Goal: Task Accomplishment & Management: Manage account settings

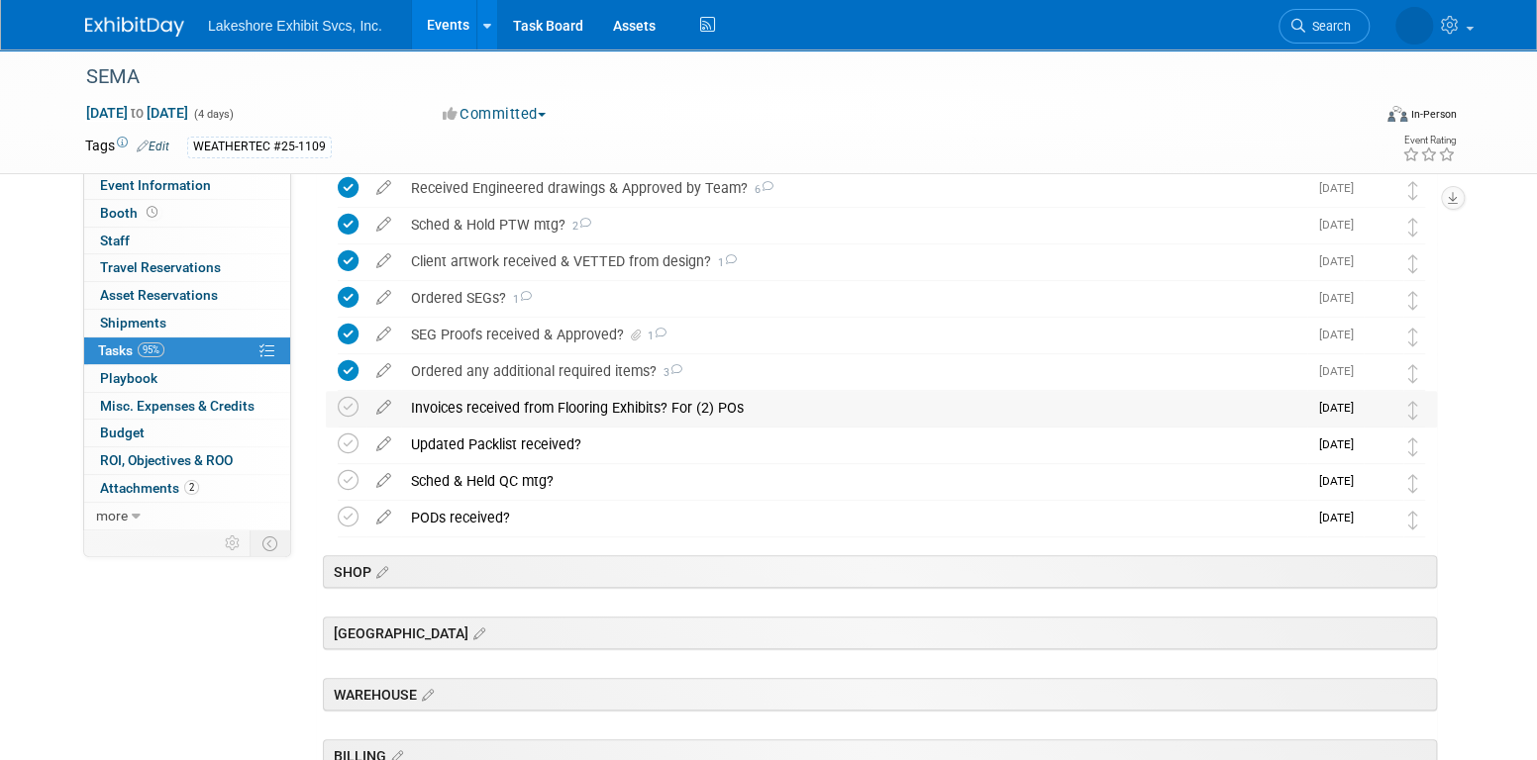
click at [557, 404] on div "Invoices received from Flooring Exhibits? For (2) POs" at bounding box center [854, 408] width 906 height 34
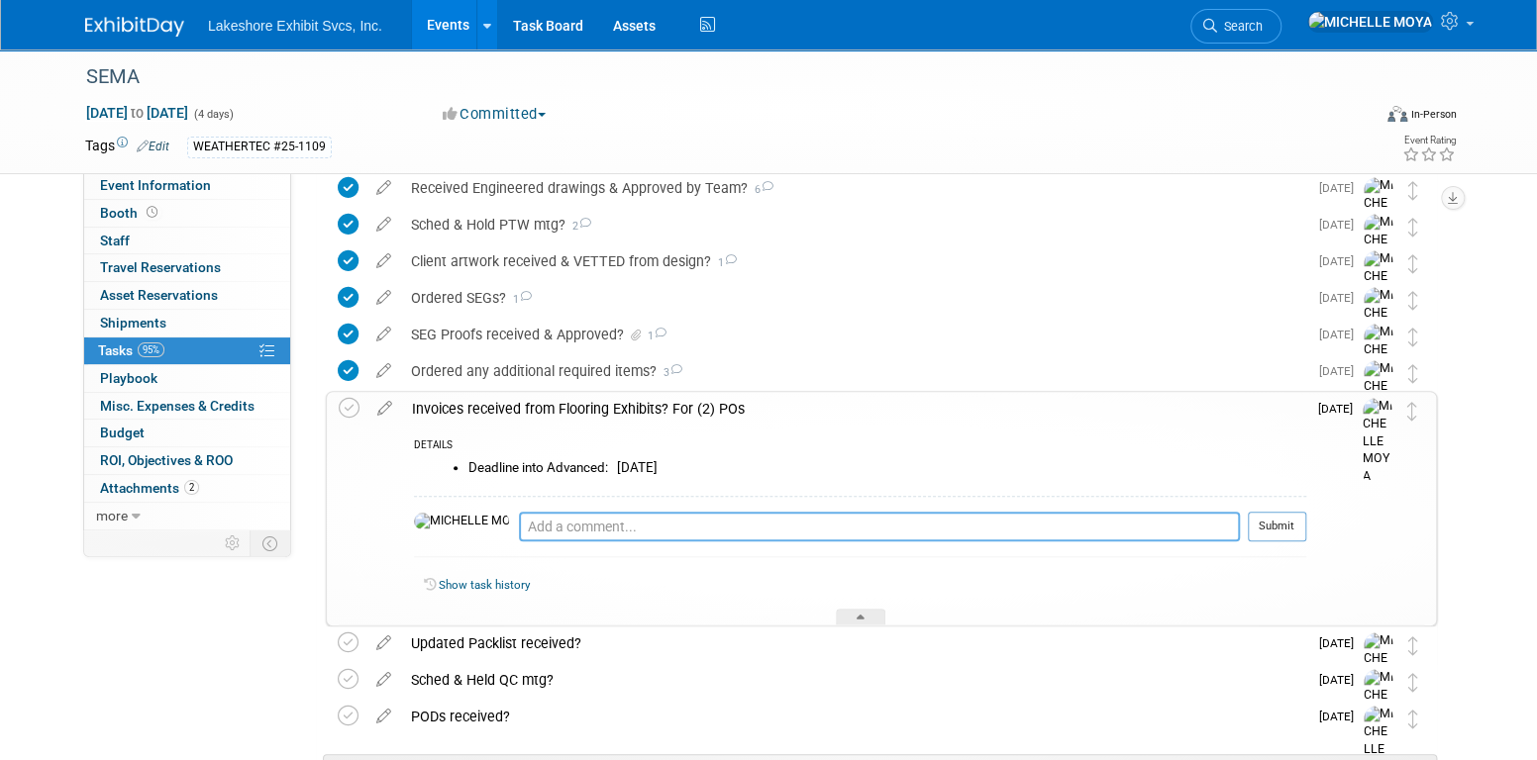
click at [547, 520] on textarea at bounding box center [879, 527] width 721 height 30
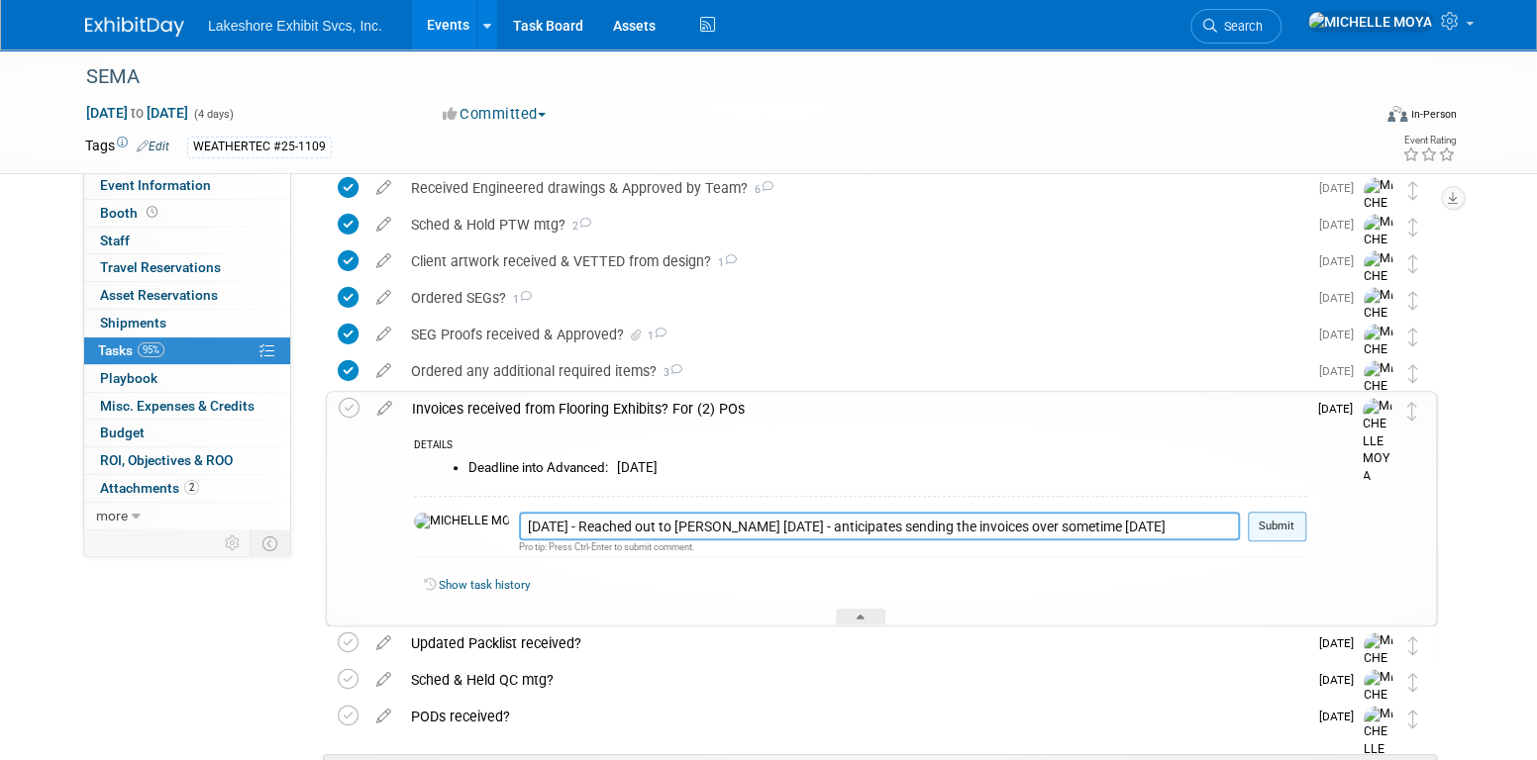
type textarea "10.06.25 - Reached out to Ashley today - anticipates sending the invoices over …"
click at [1291, 526] on button "Submit" at bounding box center [1277, 527] width 58 height 30
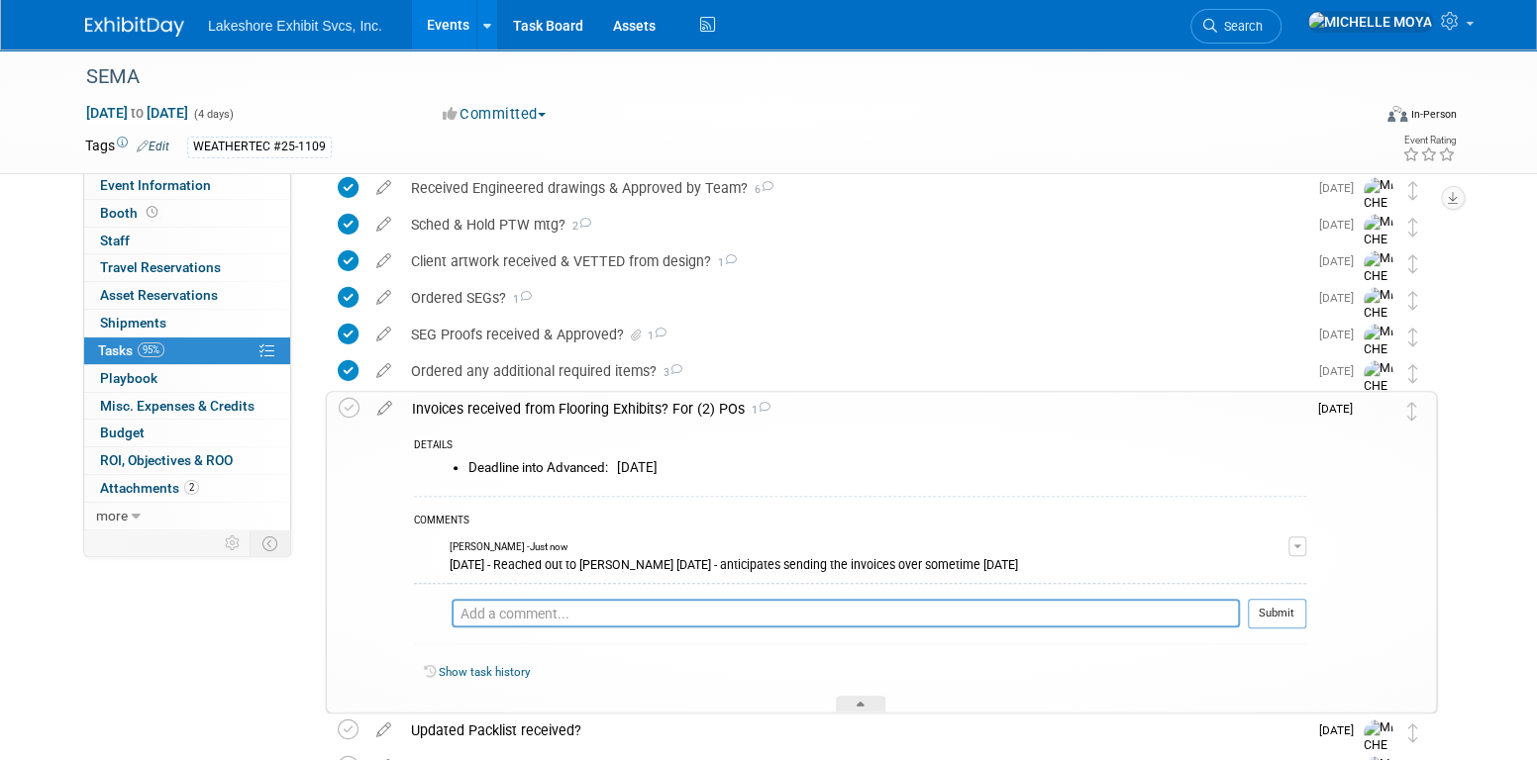
click at [524, 411] on div "Invoices received from Flooring Exhibits? For (2) POs 1" at bounding box center [854, 409] width 904 height 34
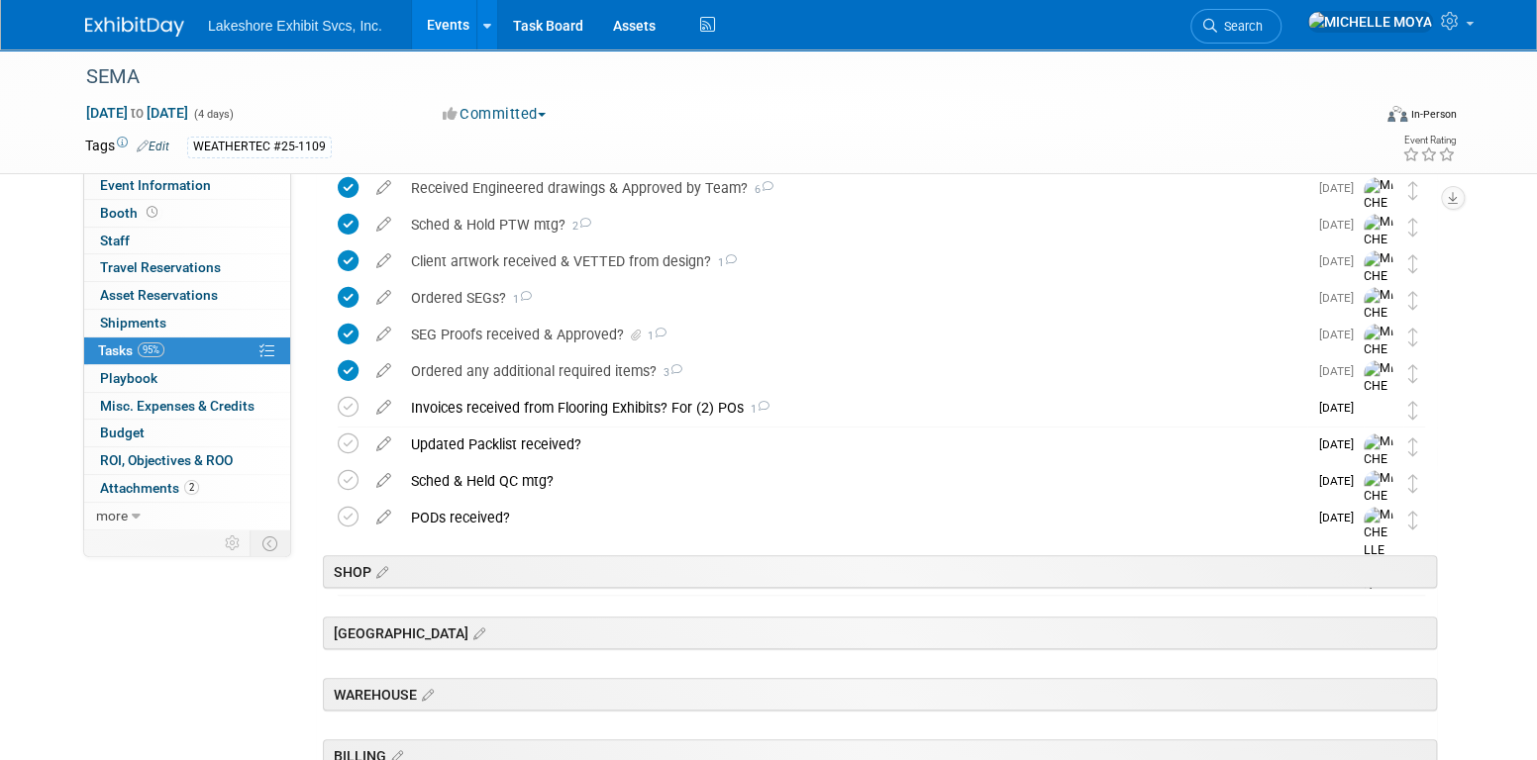
click at [445, 25] on link "Events" at bounding box center [448, 25] width 72 height 50
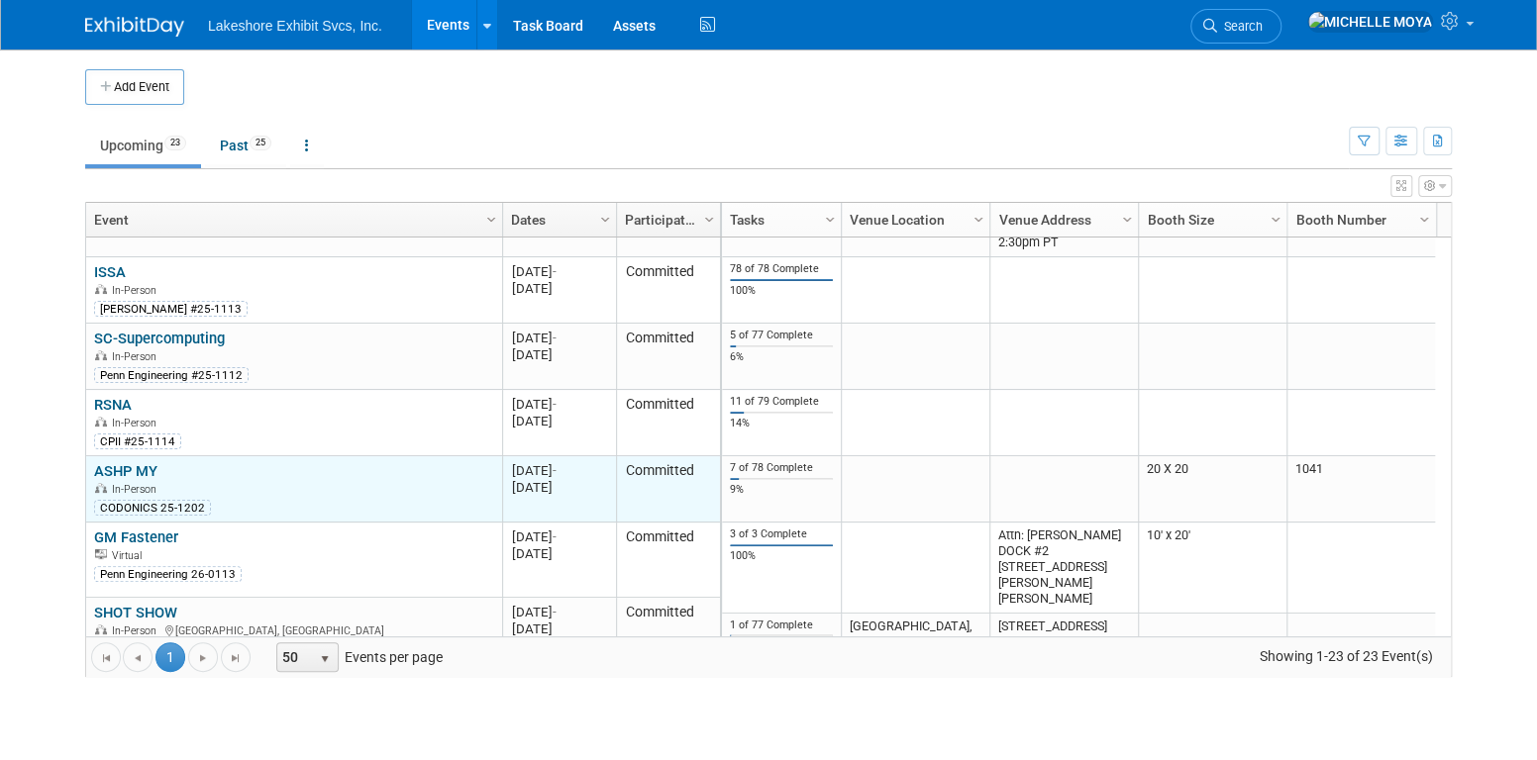
scroll to position [1066, 0]
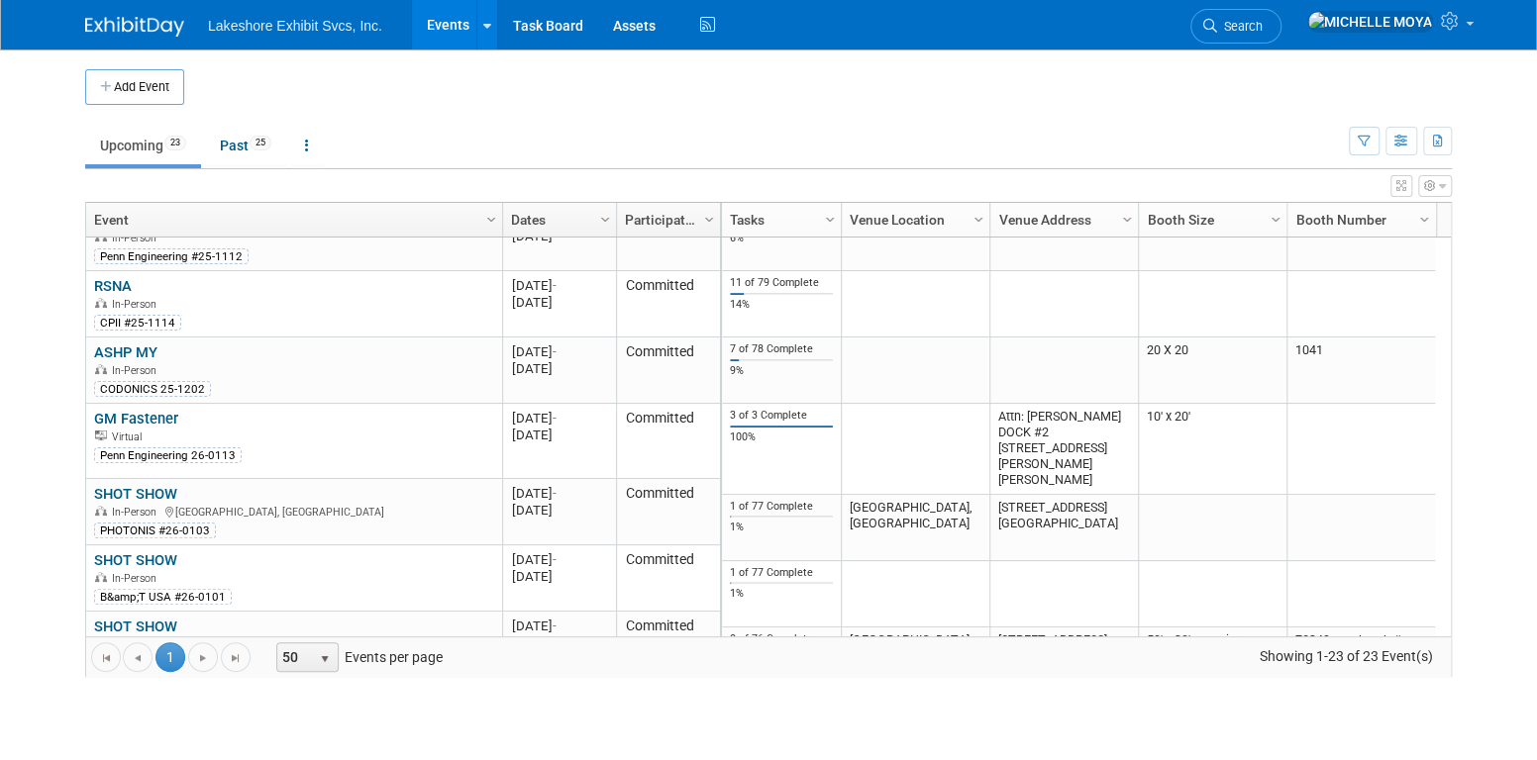
click at [441, 30] on link "Events" at bounding box center [448, 25] width 72 height 50
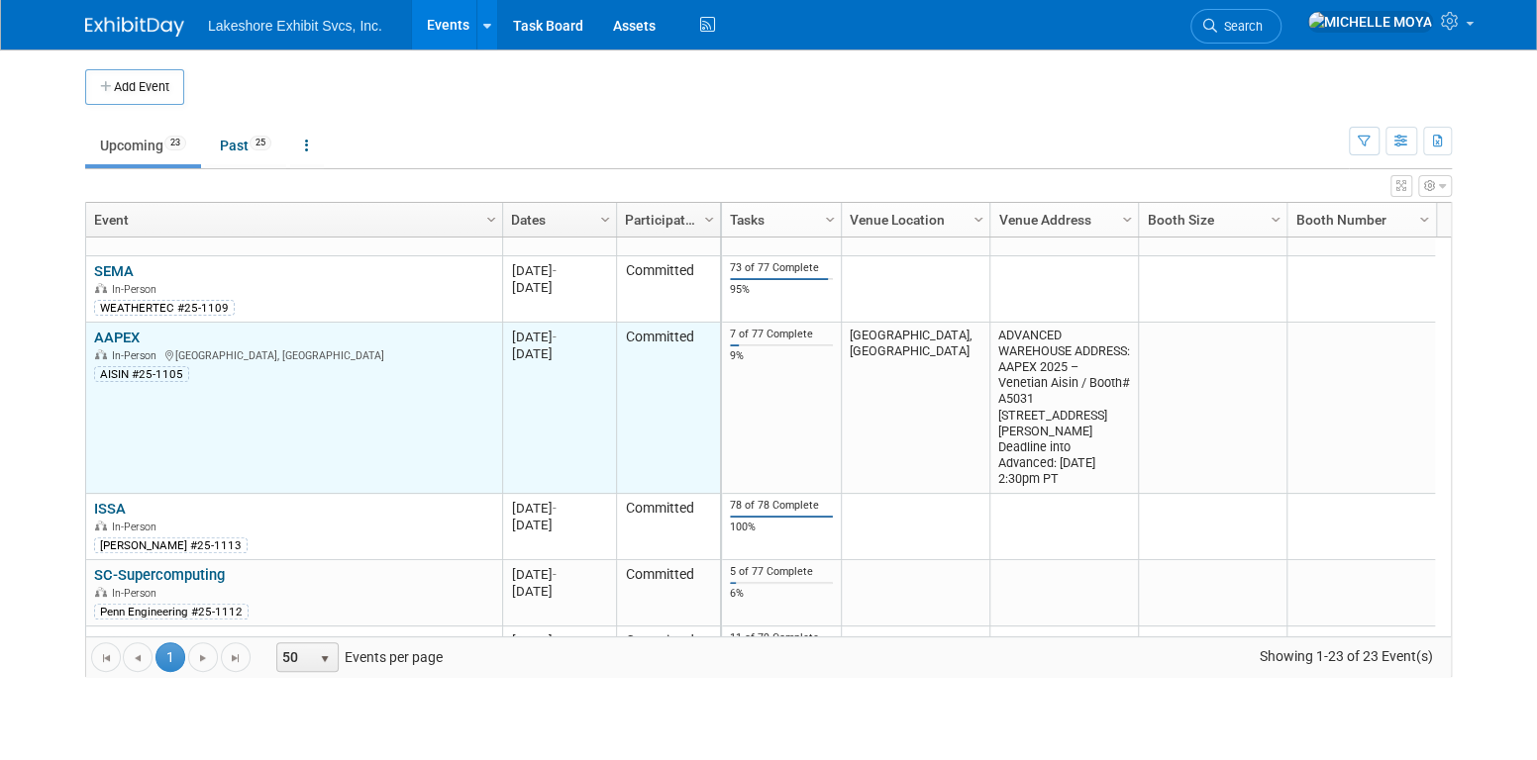
scroll to position [829, 0]
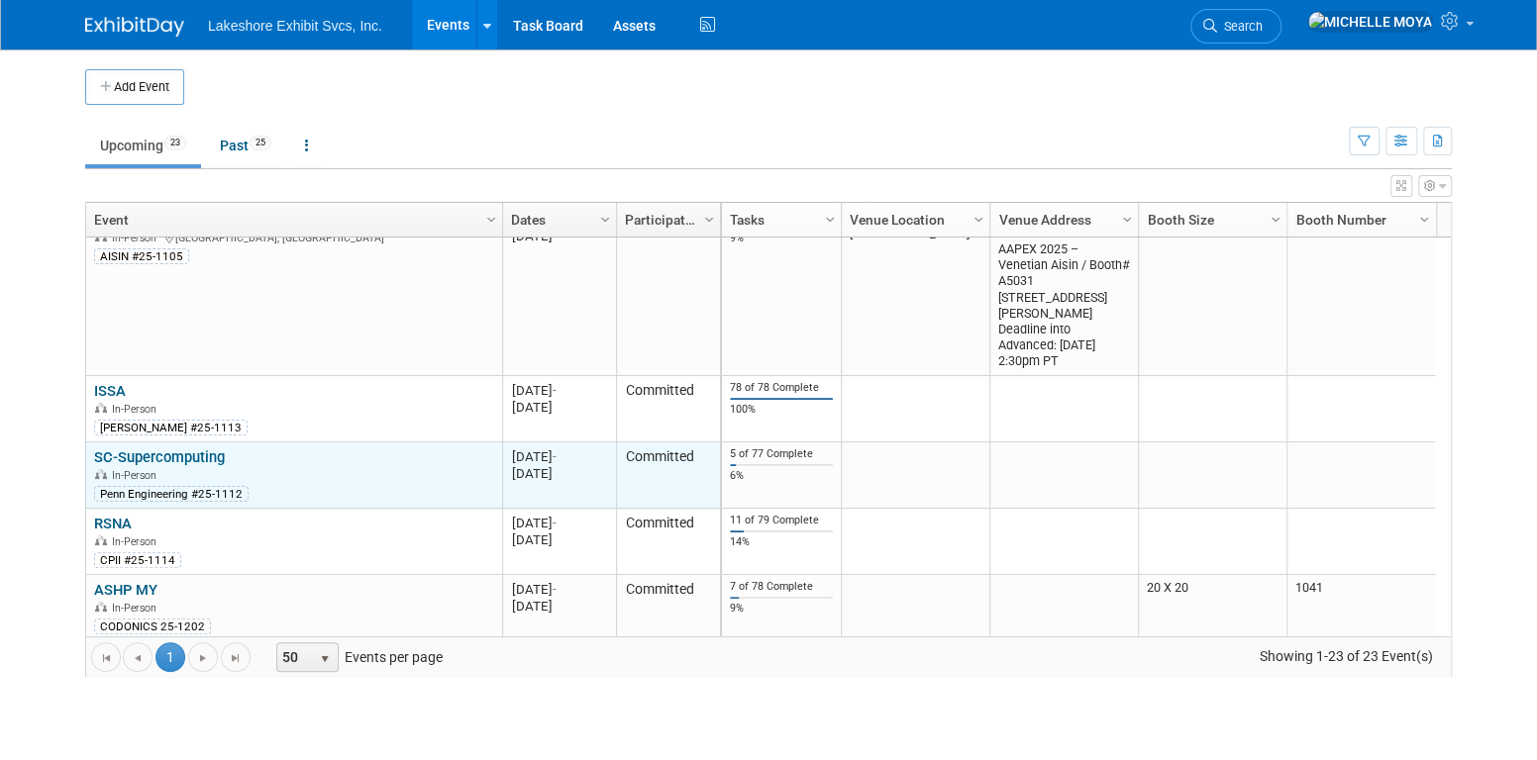
click at [166, 452] on link "SC-Supercomputing" at bounding box center [159, 458] width 131 height 18
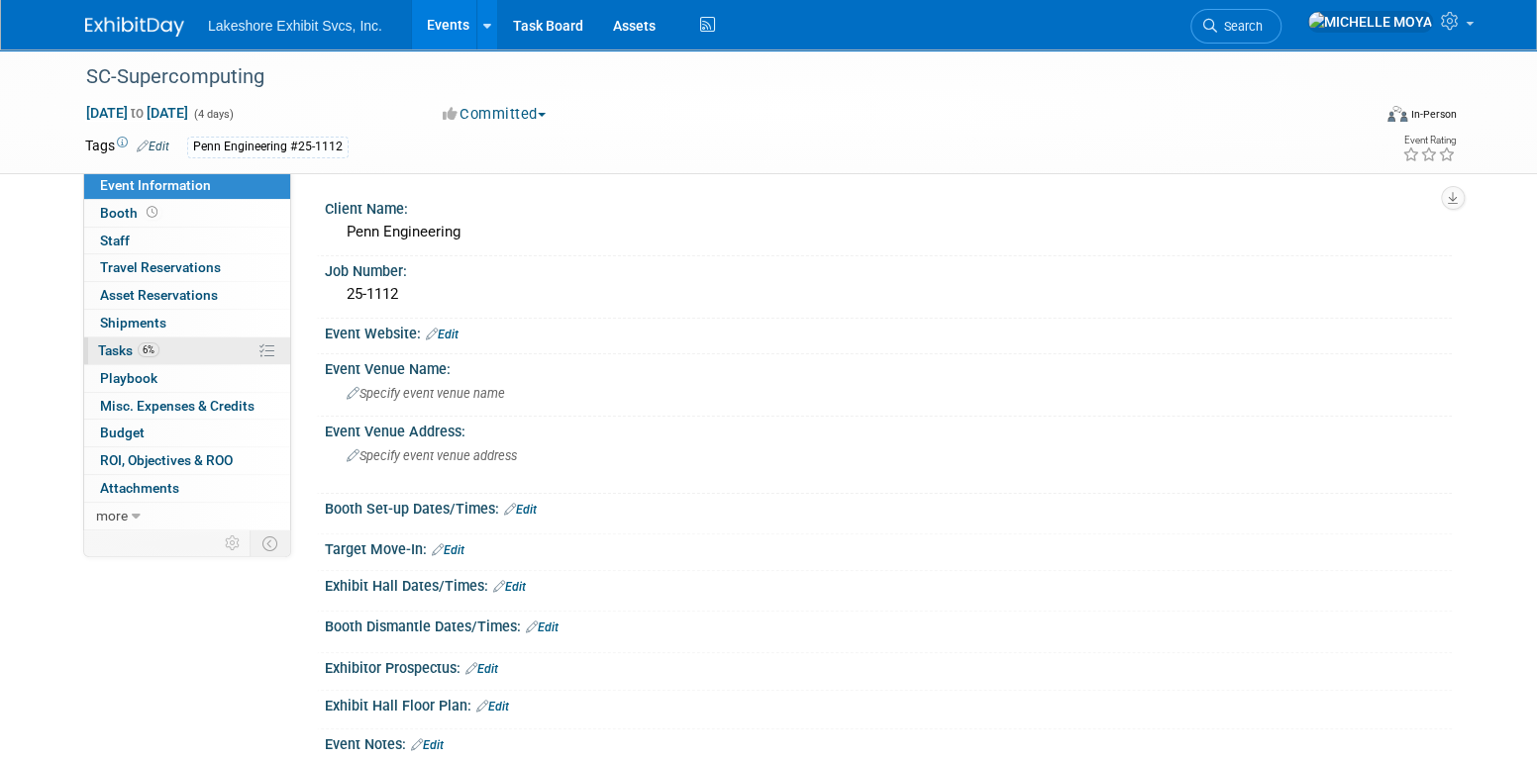
click at [165, 353] on link "6% Tasks 6%" at bounding box center [187, 351] width 206 height 27
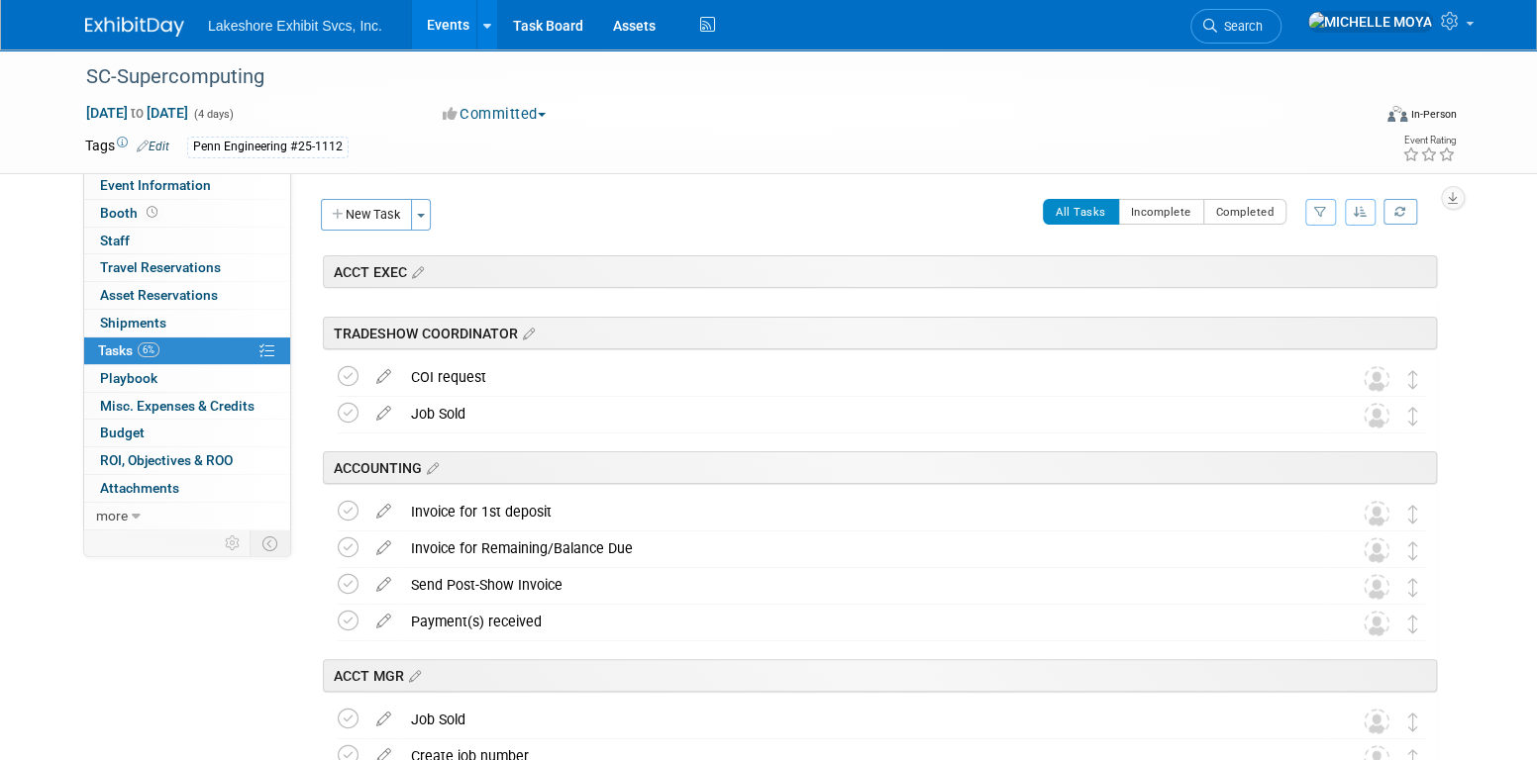
click at [1317, 209] on icon "button" at bounding box center [1320, 212] width 13 height 12
click at [1299, 277] on select "-- Select Assignee -- All unassigned tasks Assigned to me Amanda Koss Dave Desa…" at bounding box center [1237, 275] width 163 height 28
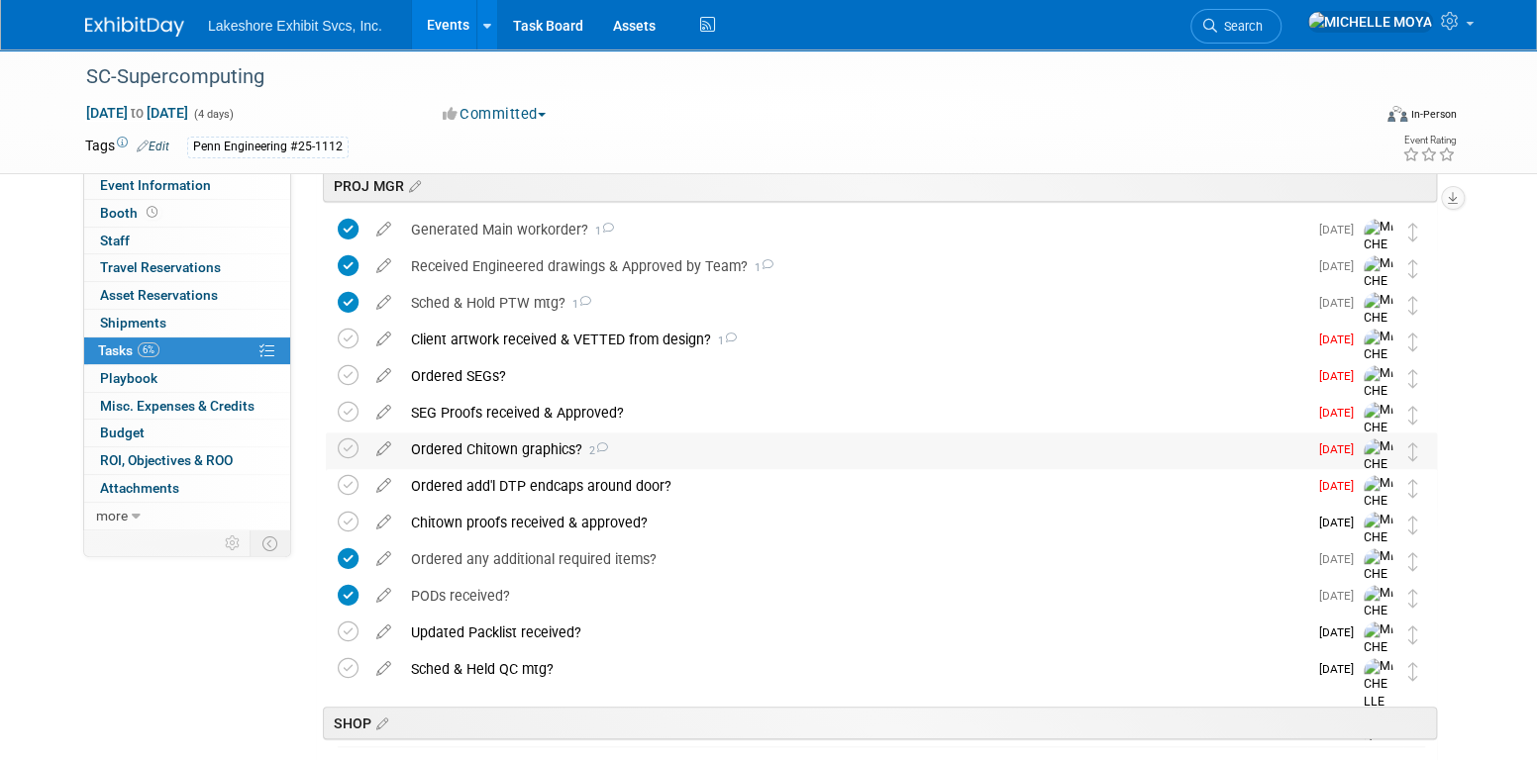
scroll to position [495, 0]
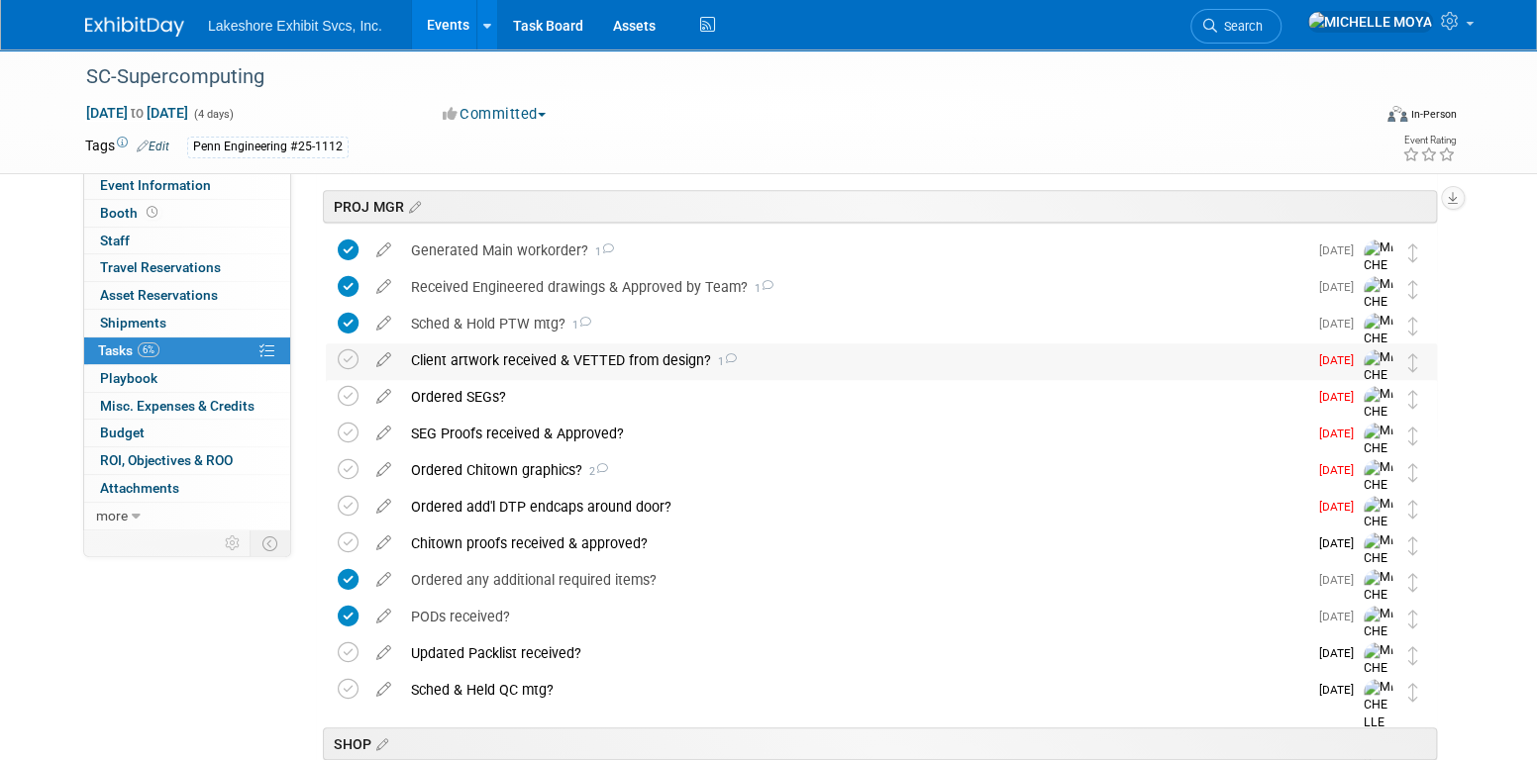
click at [677, 358] on div "Client artwork received & VETTED from design? 1" at bounding box center [854, 361] width 906 height 34
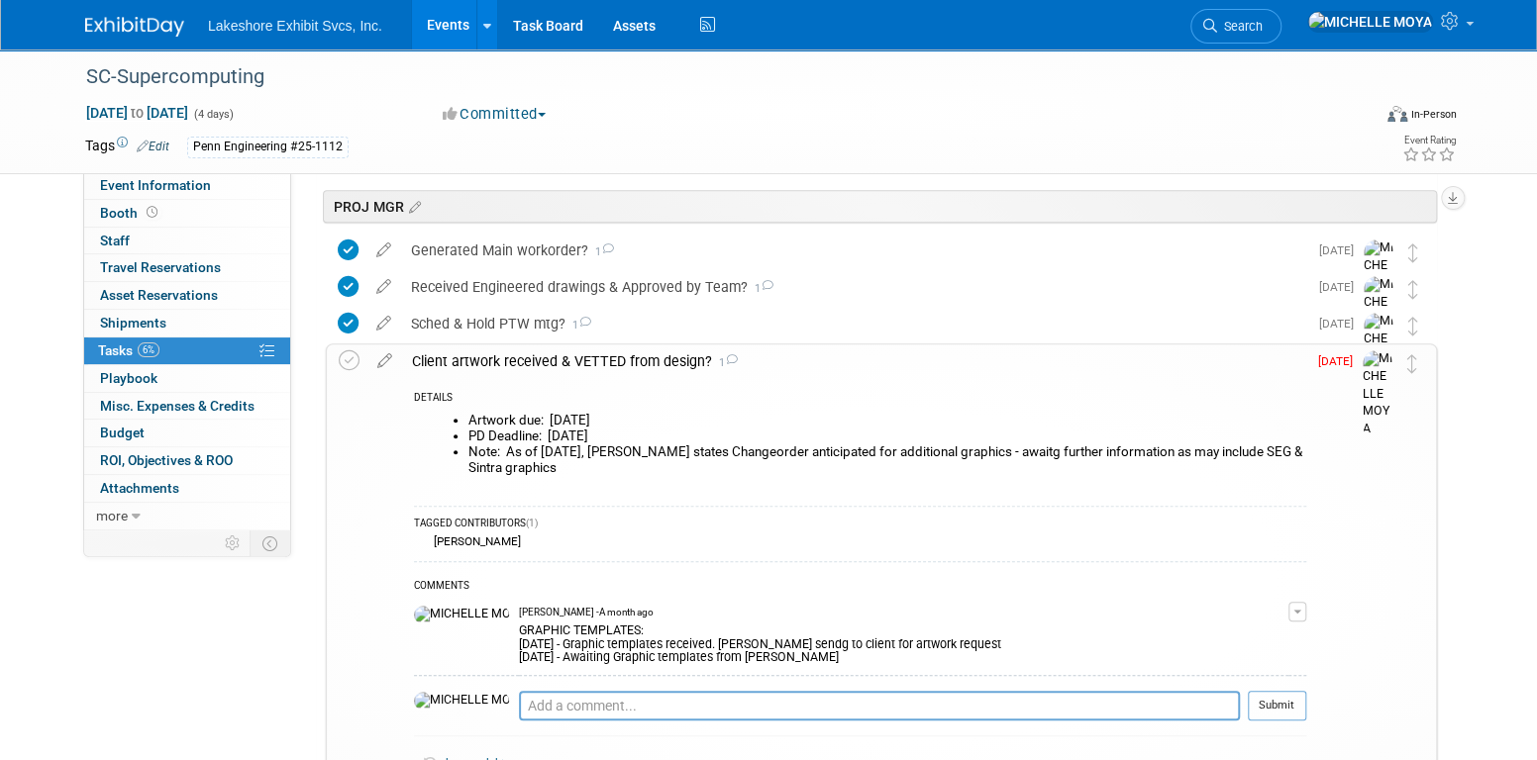
click at [677, 358] on div "Client artwork received & VETTED from design? 1" at bounding box center [854, 362] width 904 height 34
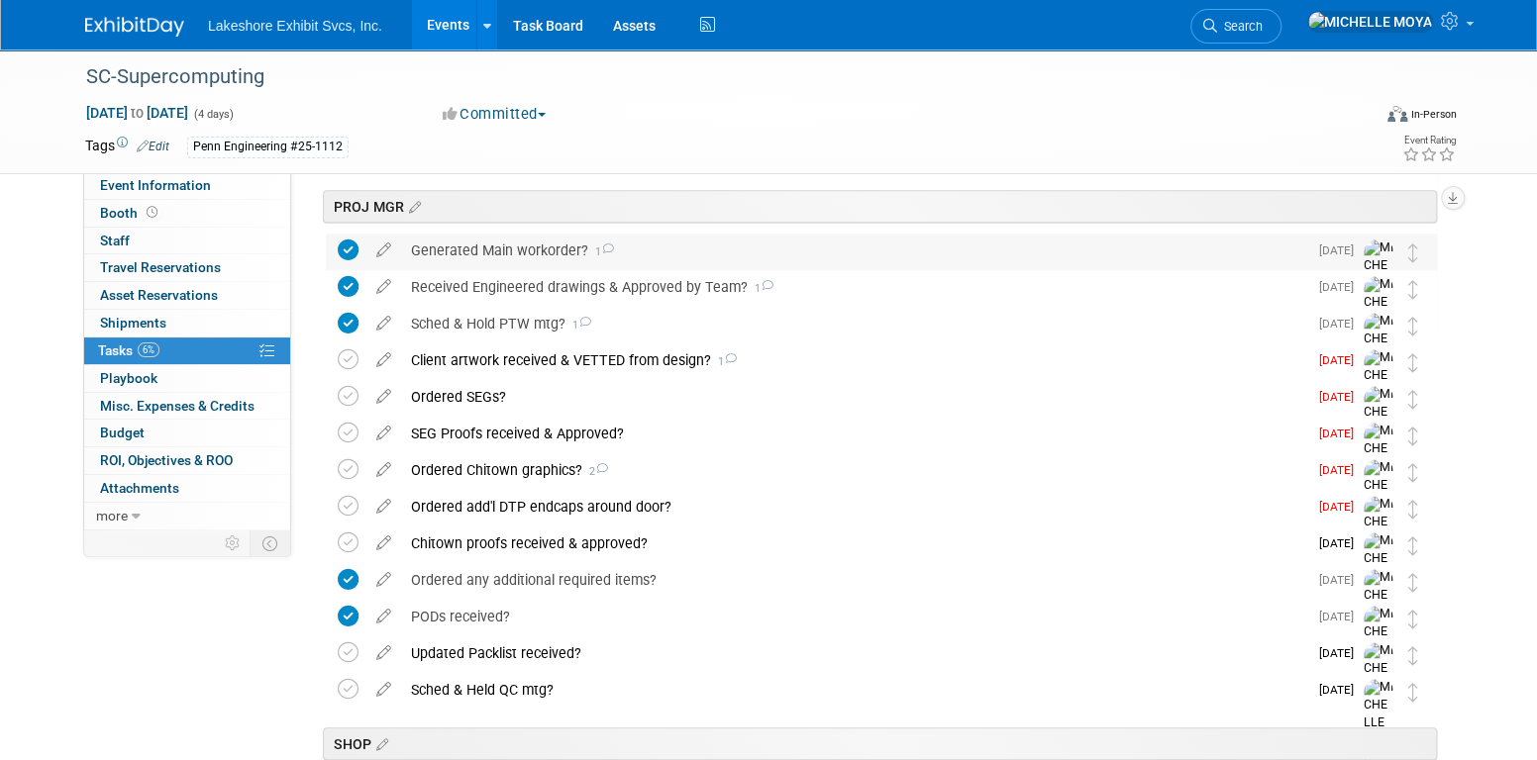
click at [550, 247] on div "Generated Main workorder? 1" at bounding box center [854, 251] width 906 height 34
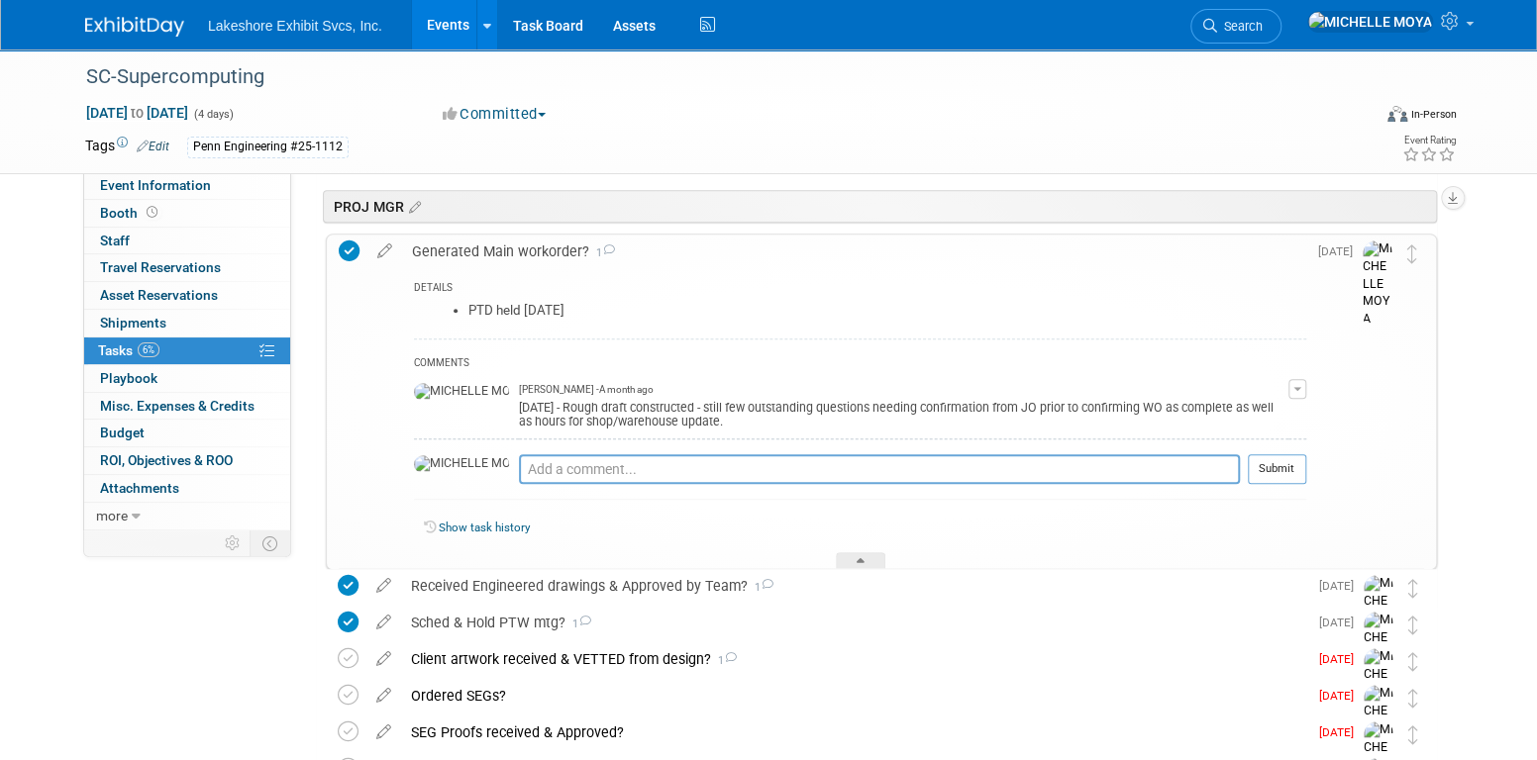
click at [550, 247] on div "Generated Main workorder? 1" at bounding box center [854, 252] width 904 height 34
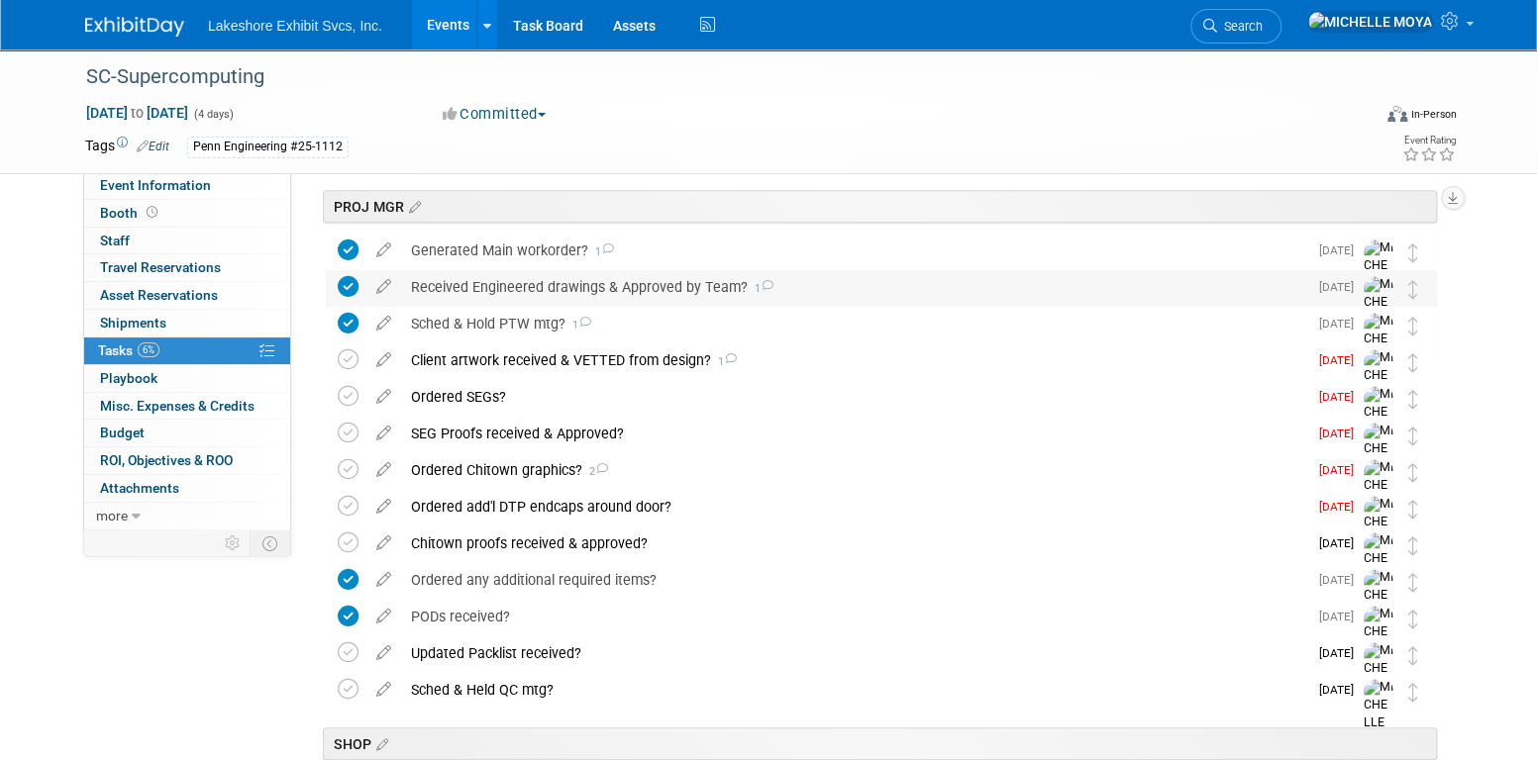
click at [555, 302] on div "Received Engineered drawings & Approved by Team? 1" at bounding box center [854, 287] width 906 height 34
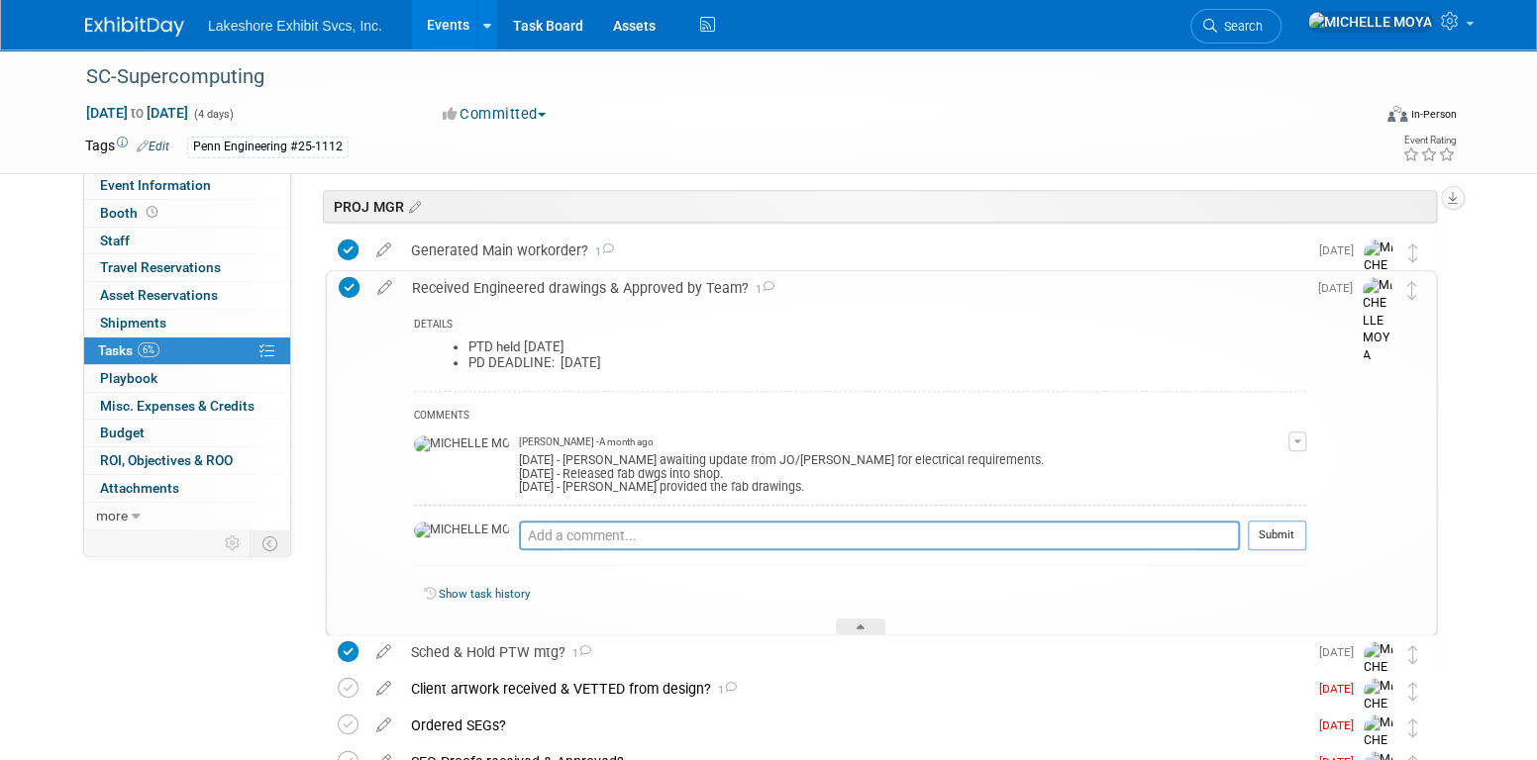
click at [558, 295] on div "Received Engineered drawings & Approved by Team? 1" at bounding box center [854, 288] width 904 height 34
